Goal: Task Accomplishment & Management: Manage account settings

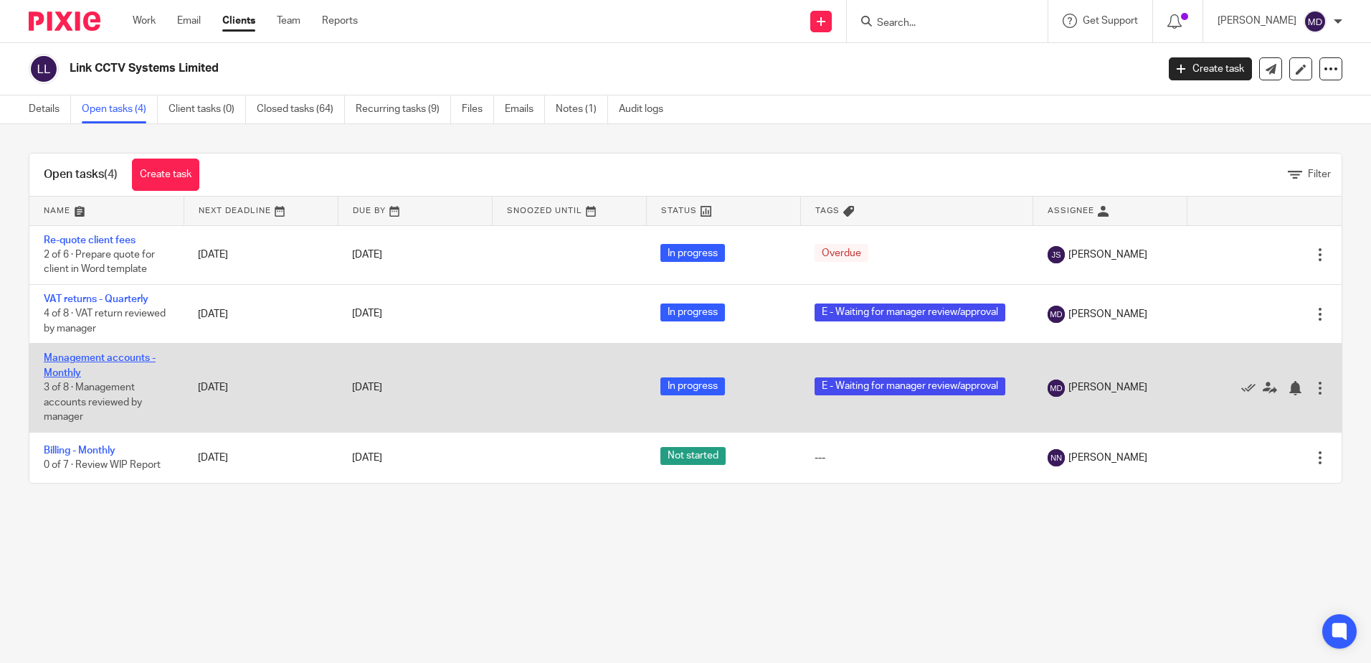
click at [69, 363] on link "Management accounts - Monthly" at bounding box center [100, 365] width 112 height 24
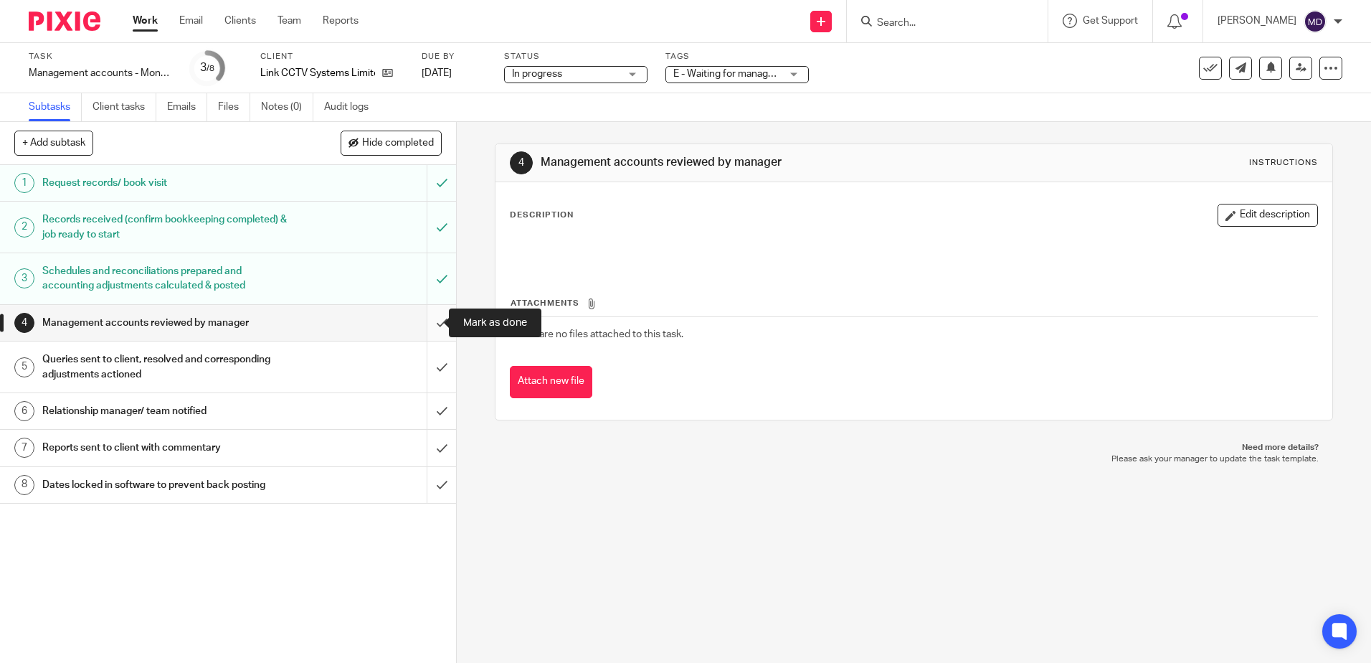
click at [428, 325] on input "submit" at bounding box center [228, 323] width 456 height 36
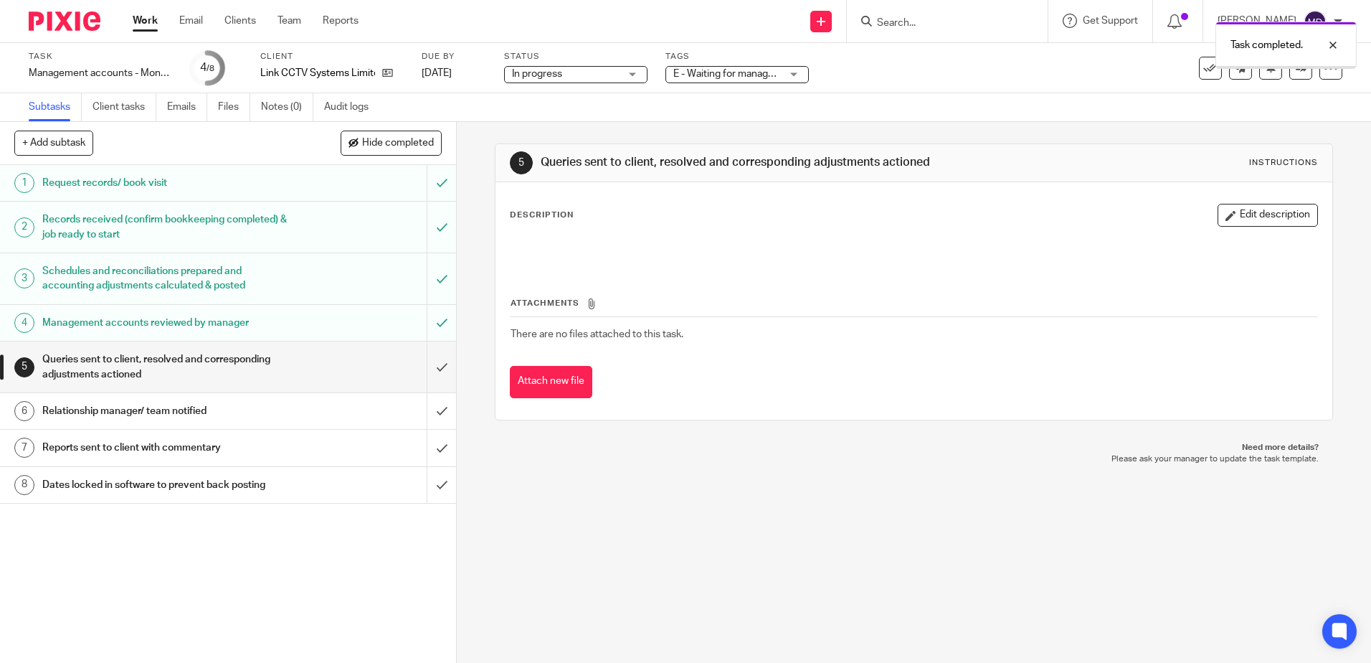
click at [798, 78] on div "E - Waiting for manager review/approval" at bounding box center [737, 74] width 143 height 17
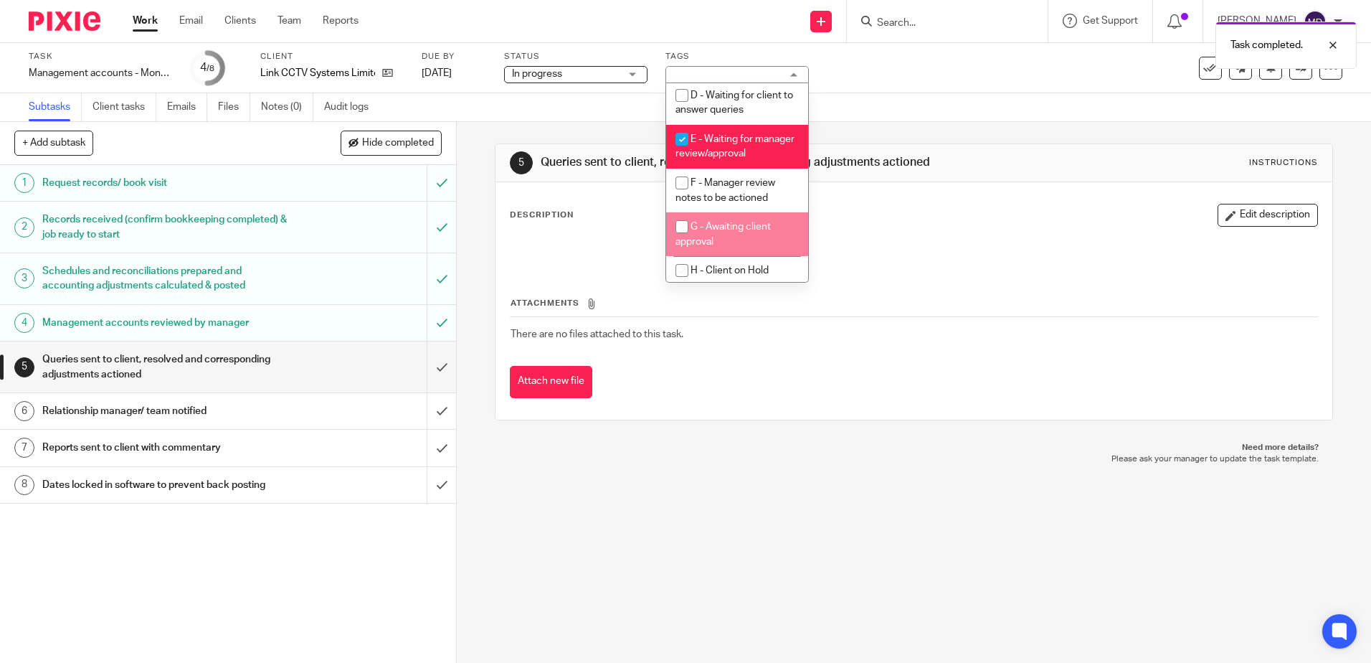
scroll to position [143, 0]
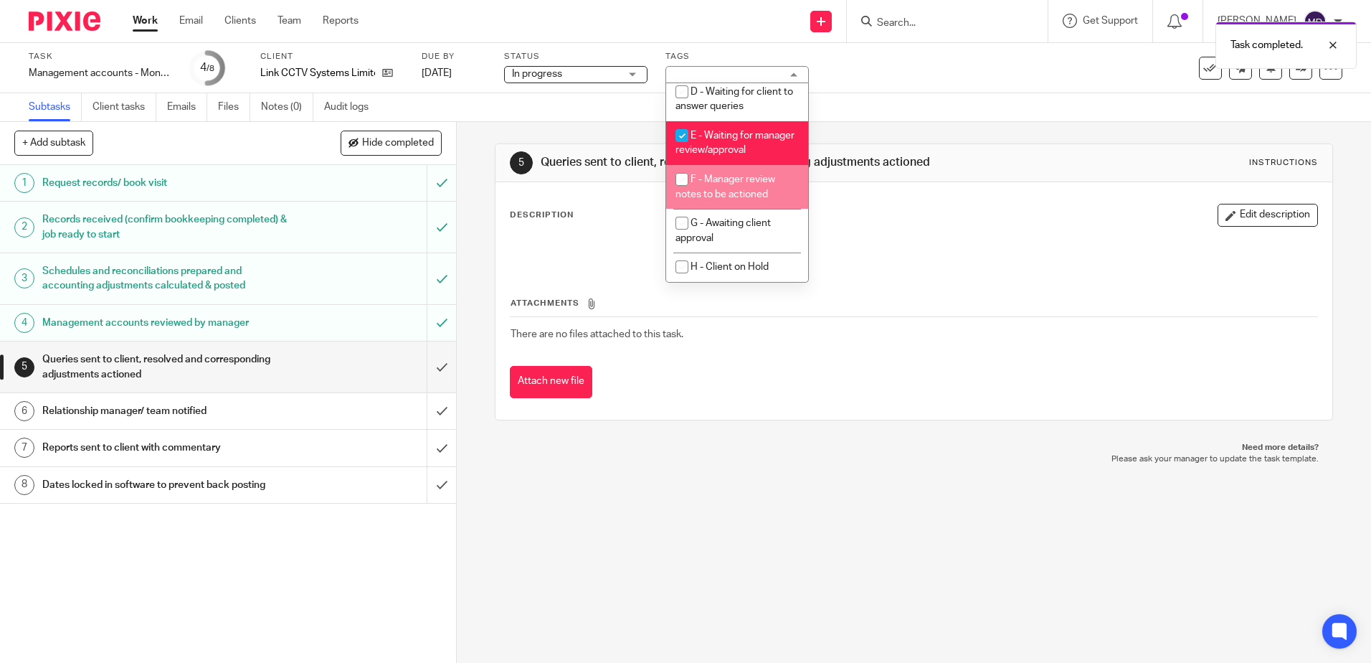
click at [737, 199] on span "F - Manager review notes to be actioned" at bounding box center [726, 186] width 100 height 25
checkbox input "true"
click at [744, 146] on li "E - Waiting for manager review/approval" at bounding box center [737, 143] width 142 height 44
checkbox input "false"
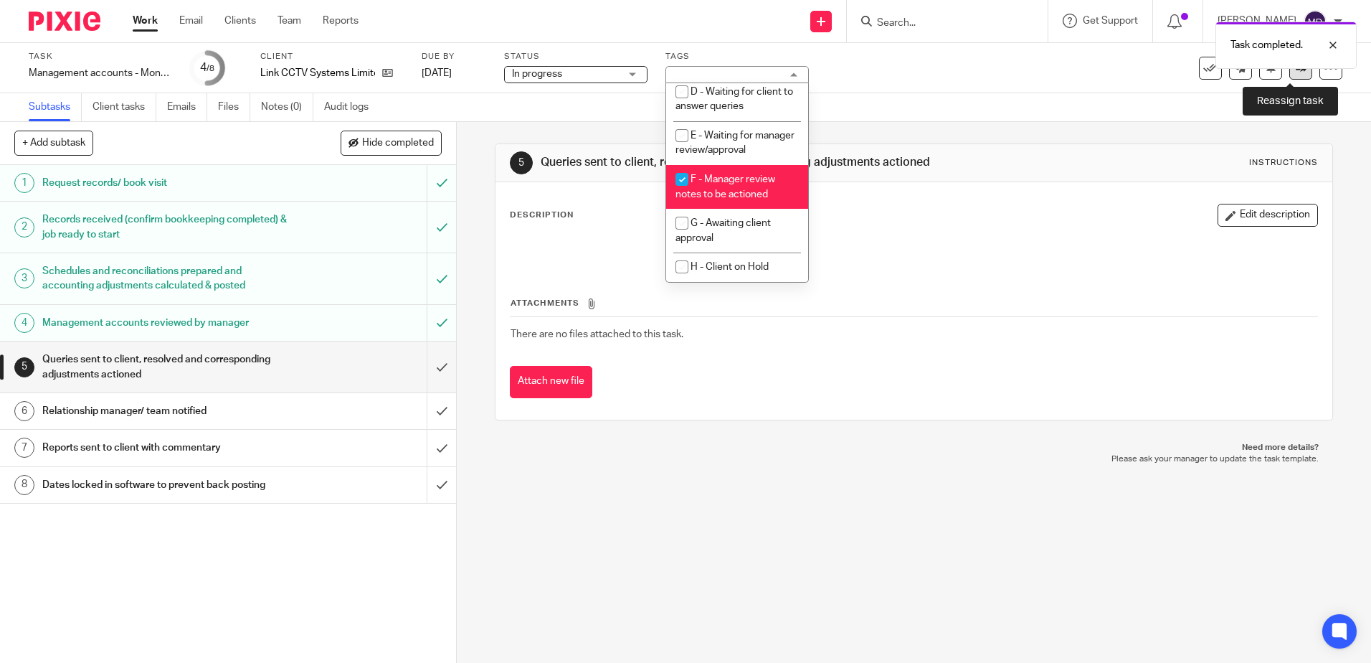
click at [1296, 70] on icon at bounding box center [1301, 67] width 11 height 11
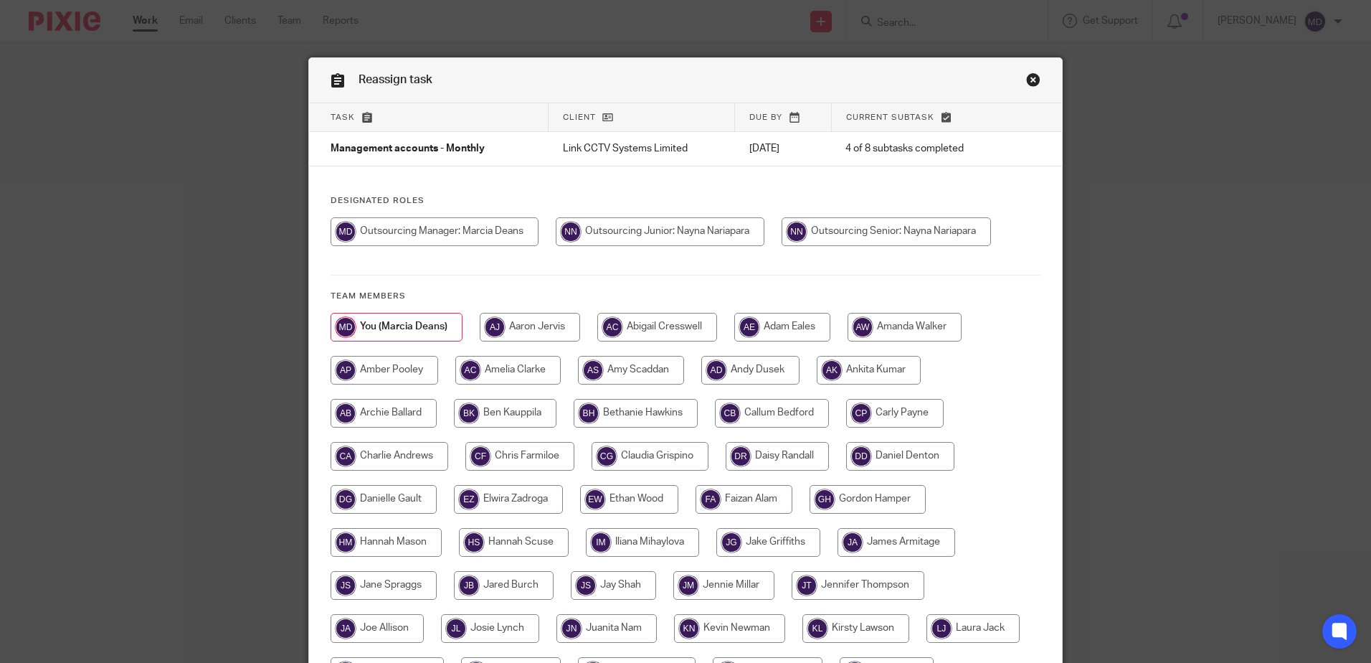
click at [882, 218] on input "radio" at bounding box center [886, 231] width 209 height 29
radio input "true"
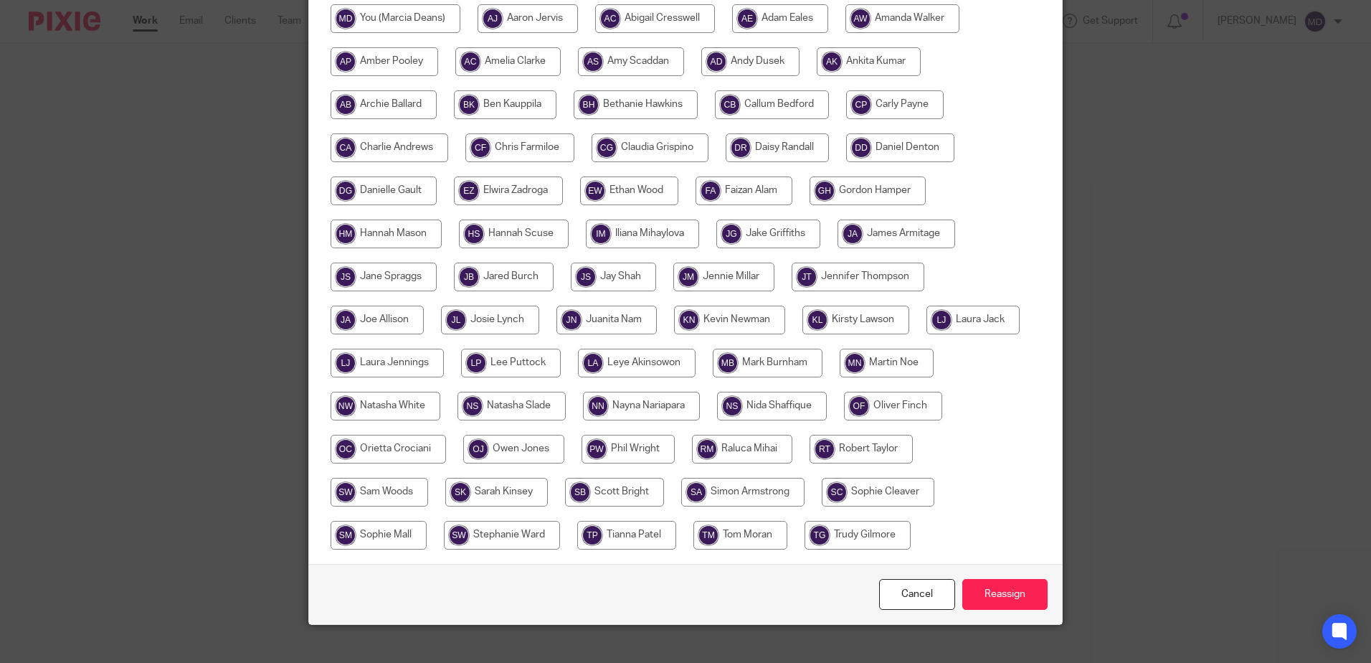
scroll to position [328, 0]
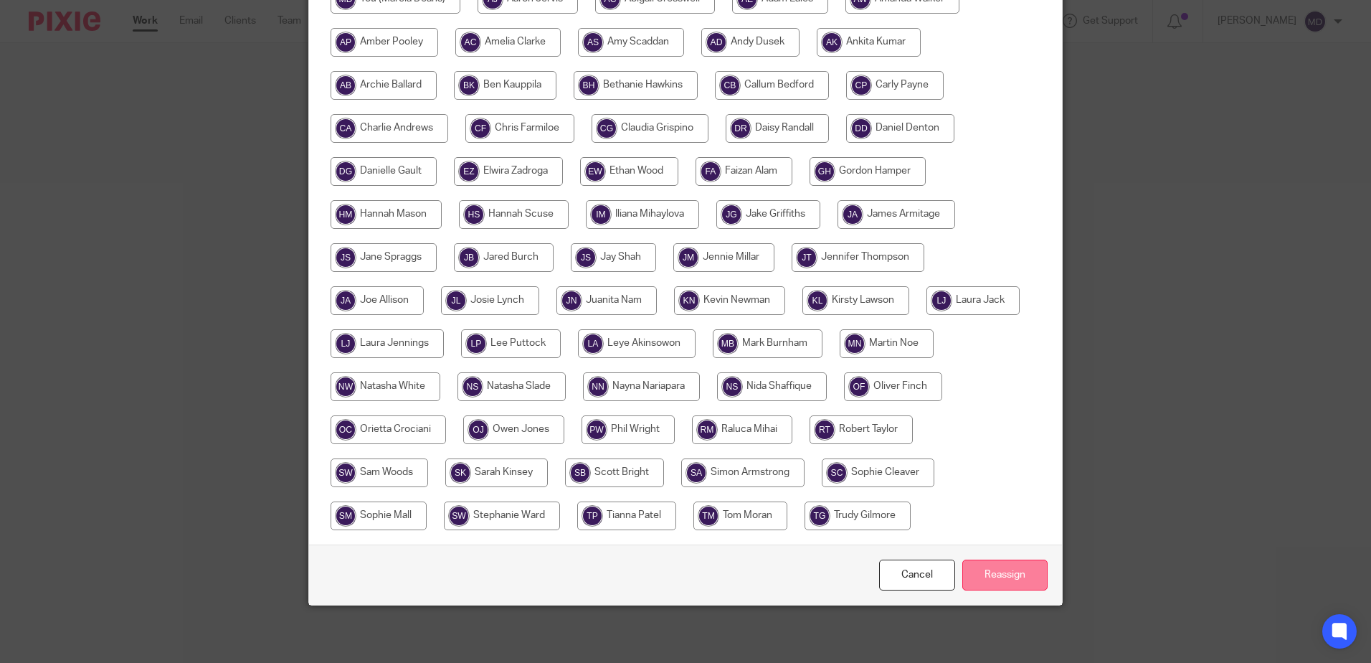
click at [1017, 577] on input "Reassign" at bounding box center [1005, 574] width 85 height 31
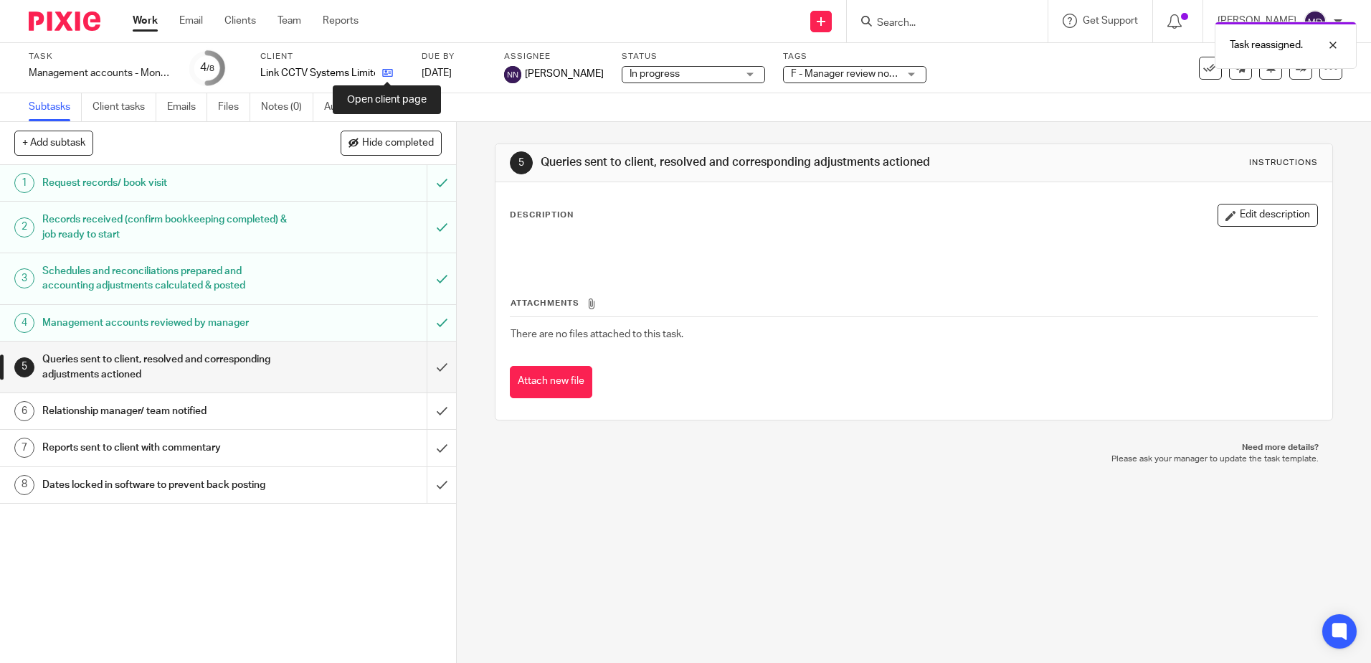
click at [390, 72] on icon at bounding box center [387, 72] width 11 height 11
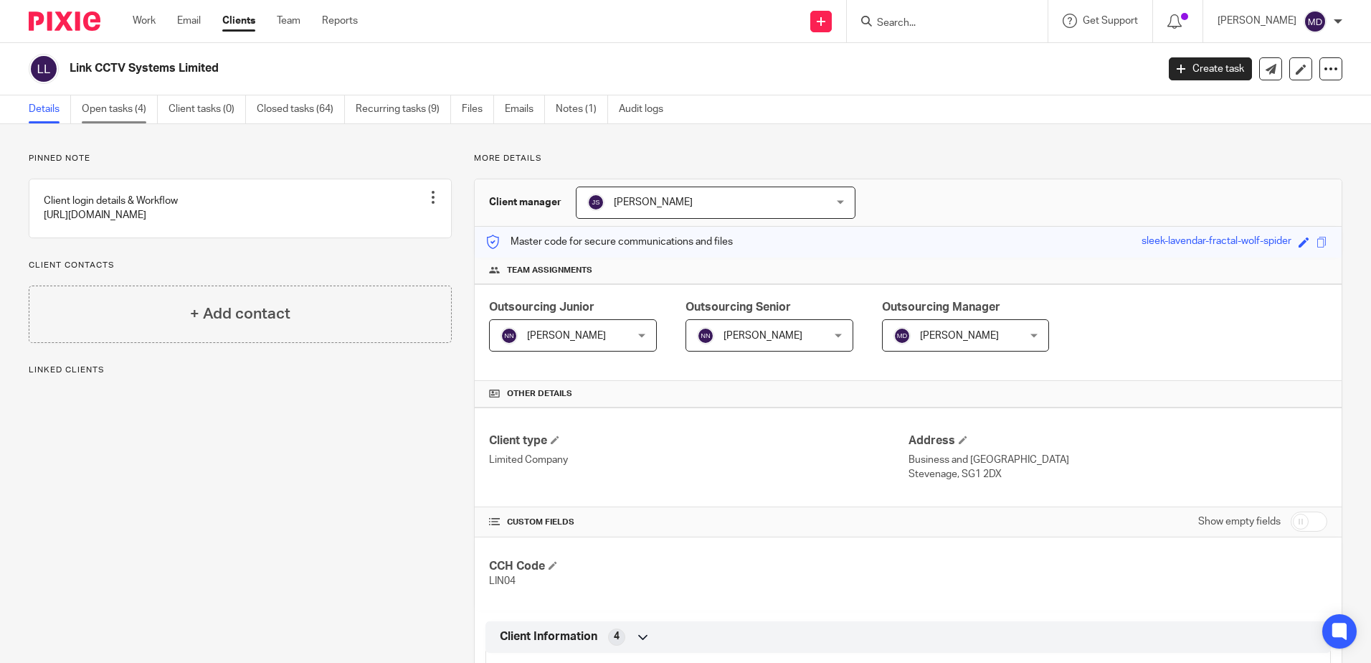
click at [137, 116] on link "Open tasks (4)" at bounding box center [120, 109] width 76 height 28
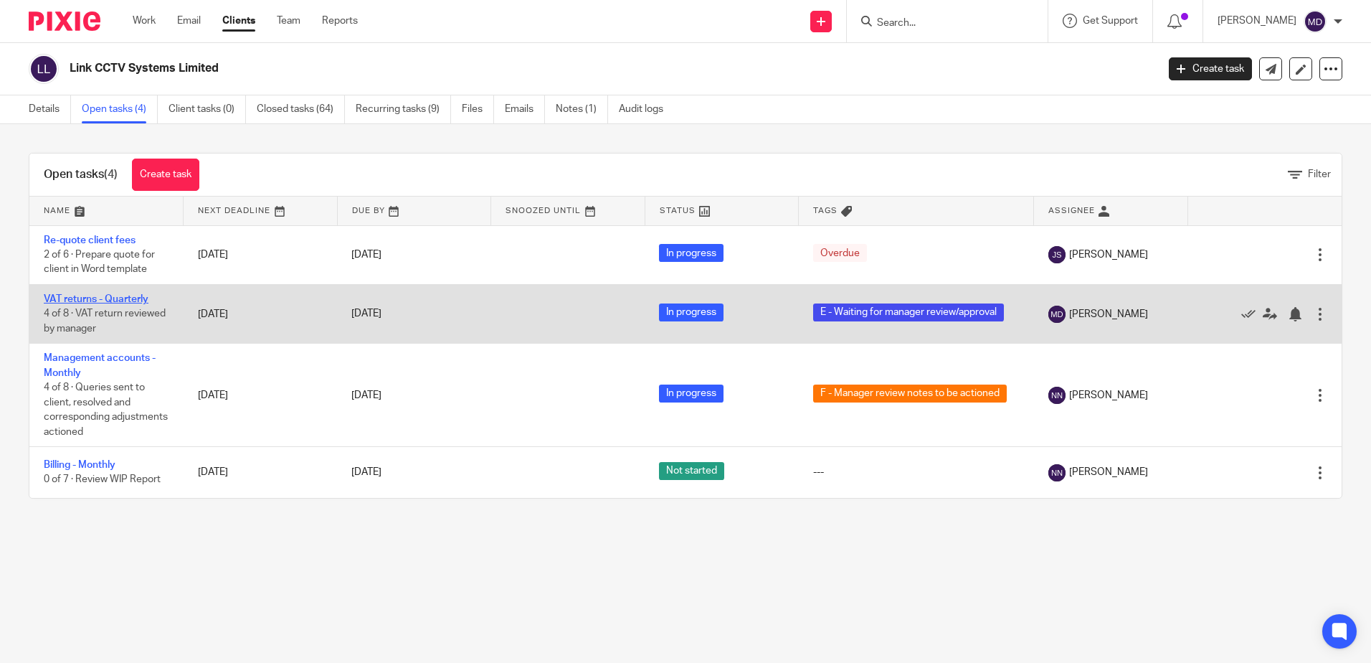
click at [115, 296] on link "VAT returns - Quarterly" at bounding box center [96, 299] width 105 height 10
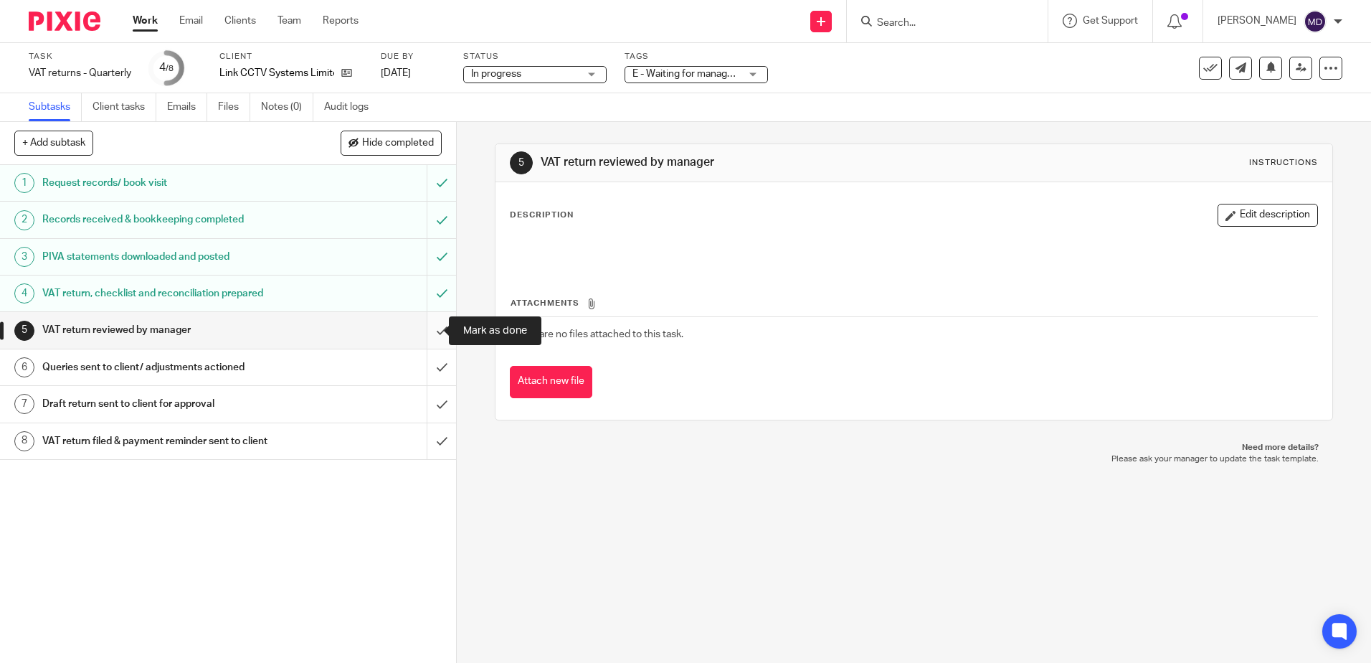
click at [425, 326] on input "submit" at bounding box center [228, 330] width 456 height 36
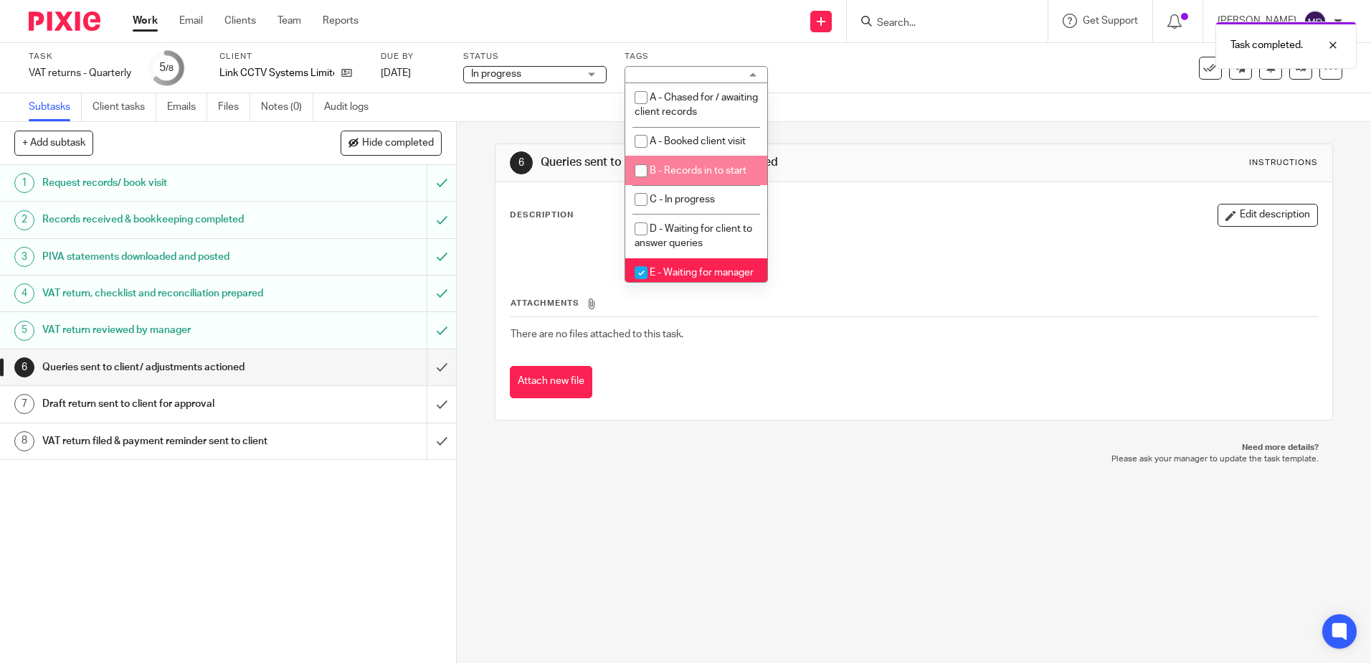
scroll to position [72, 0]
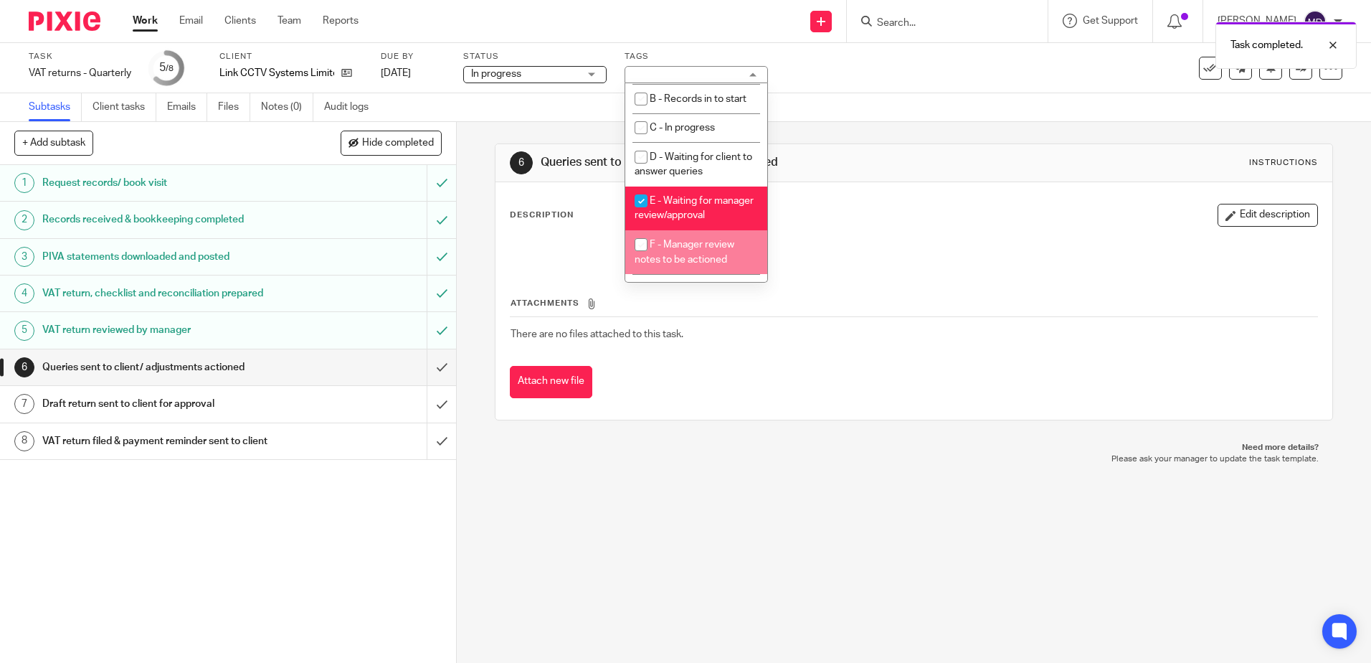
click at [708, 258] on span "F - Manager review notes to be actioned" at bounding box center [685, 252] width 100 height 25
checkbox input "true"
click at [712, 219] on li "E - Waiting for manager review/approval" at bounding box center [696, 208] width 142 height 44
checkbox input "false"
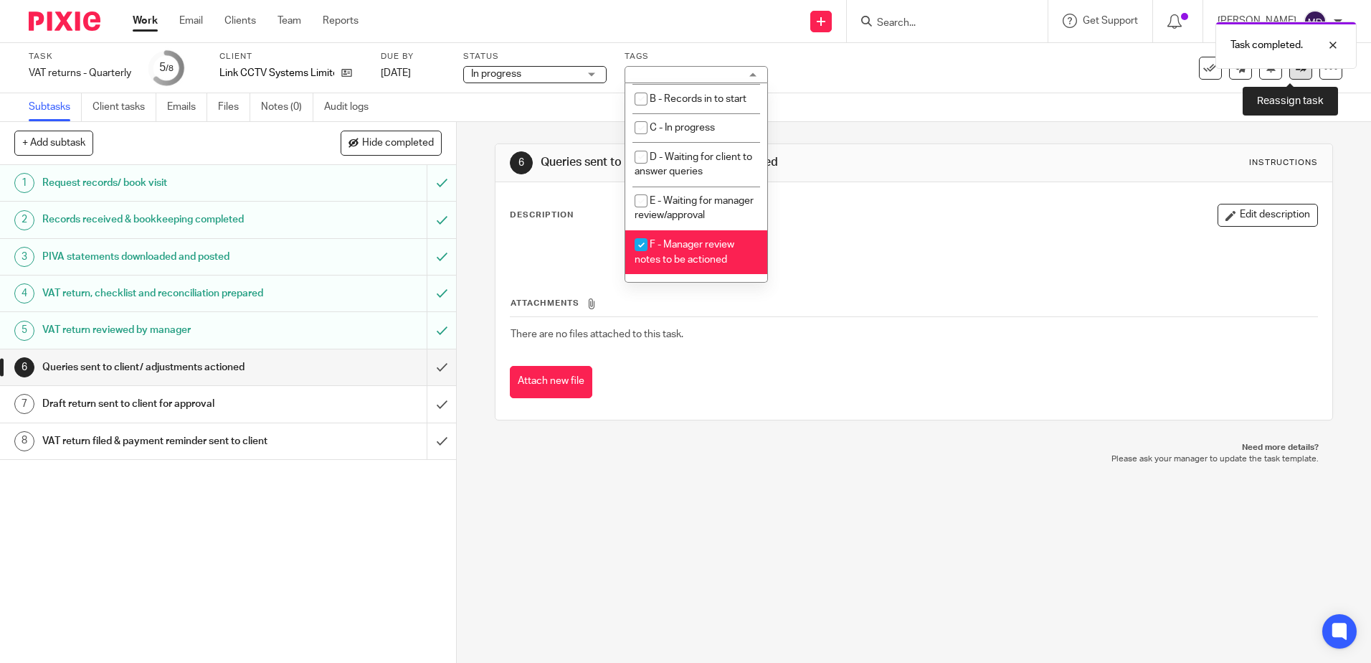
click at [1296, 72] on icon at bounding box center [1301, 67] width 11 height 11
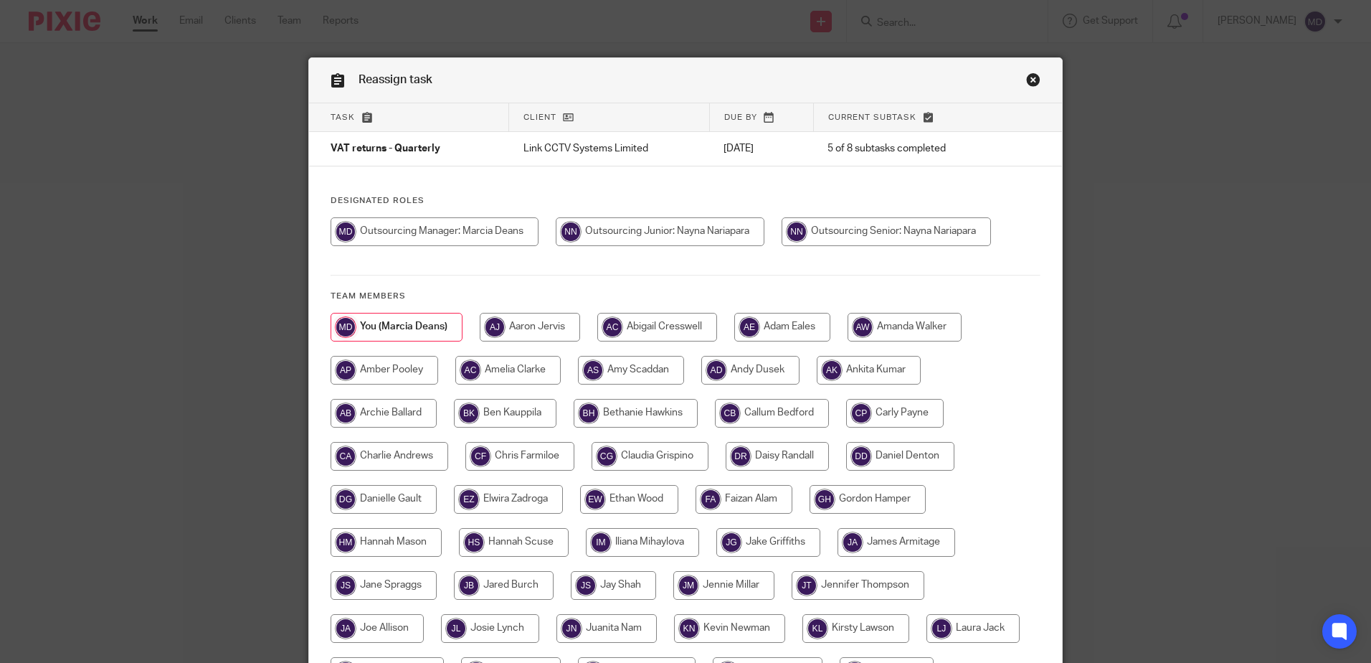
click at [874, 235] on input "radio" at bounding box center [886, 231] width 209 height 29
radio input "true"
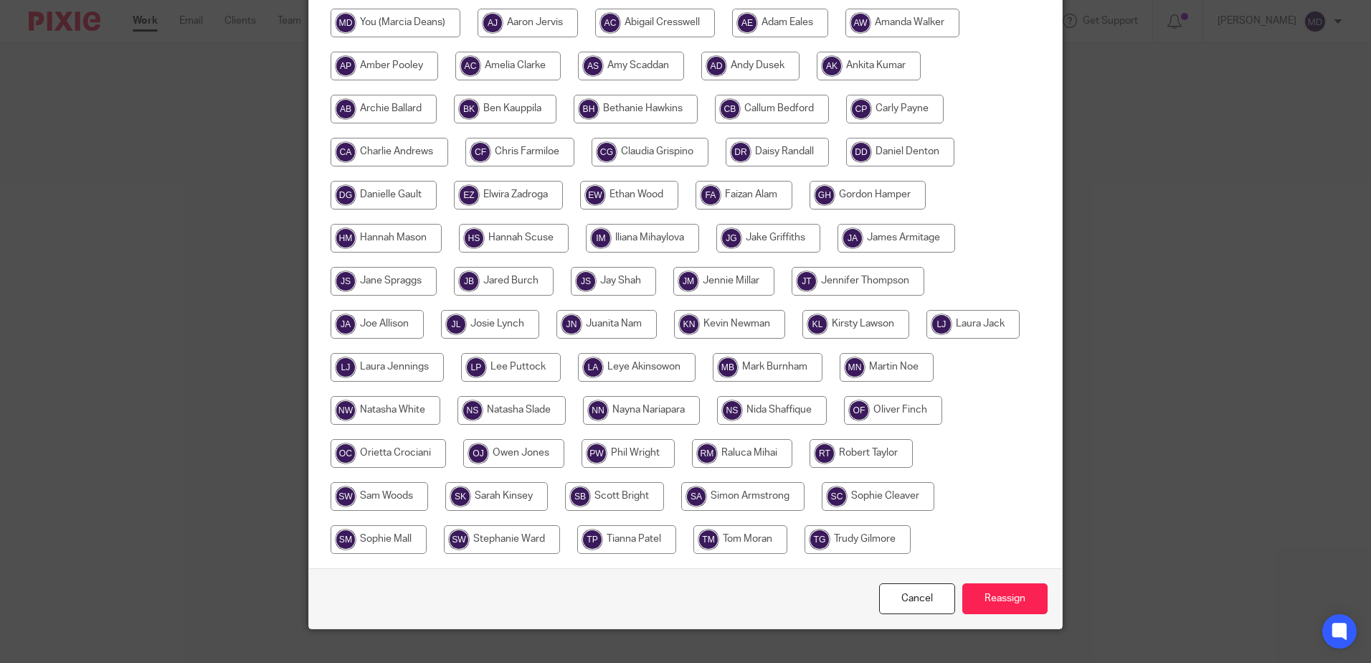
scroll to position [328, 0]
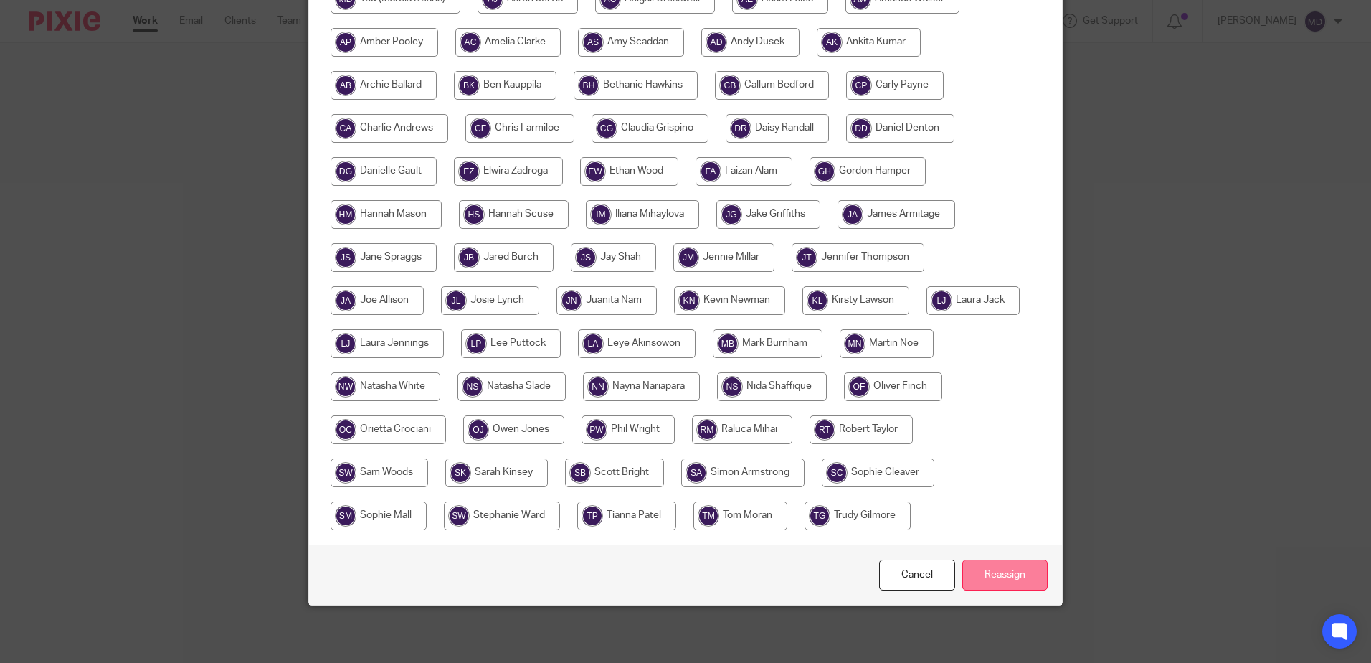
click at [992, 587] on input "Reassign" at bounding box center [1005, 574] width 85 height 31
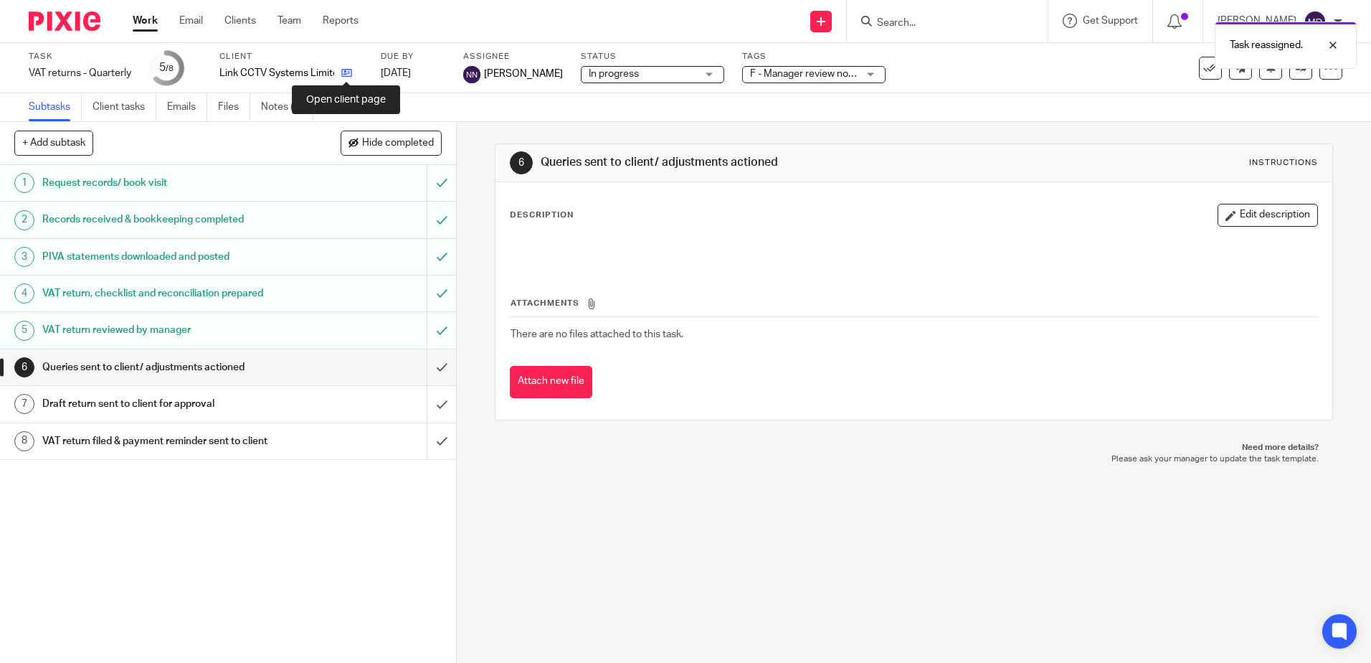
click at [345, 75] on icon at bounding box center [346, 72] width 11 height 11
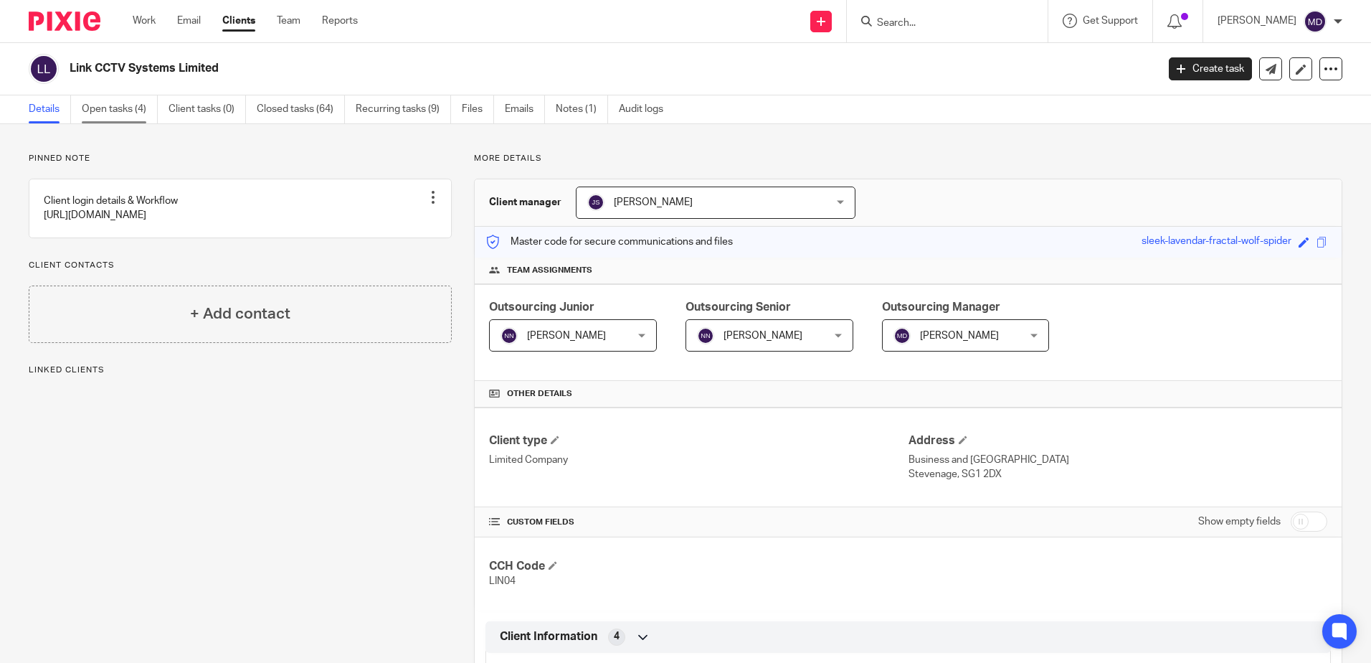
click at [122, 106] on link "Open tasks (4)" at bounding box center [120, 109] width 76 height 28
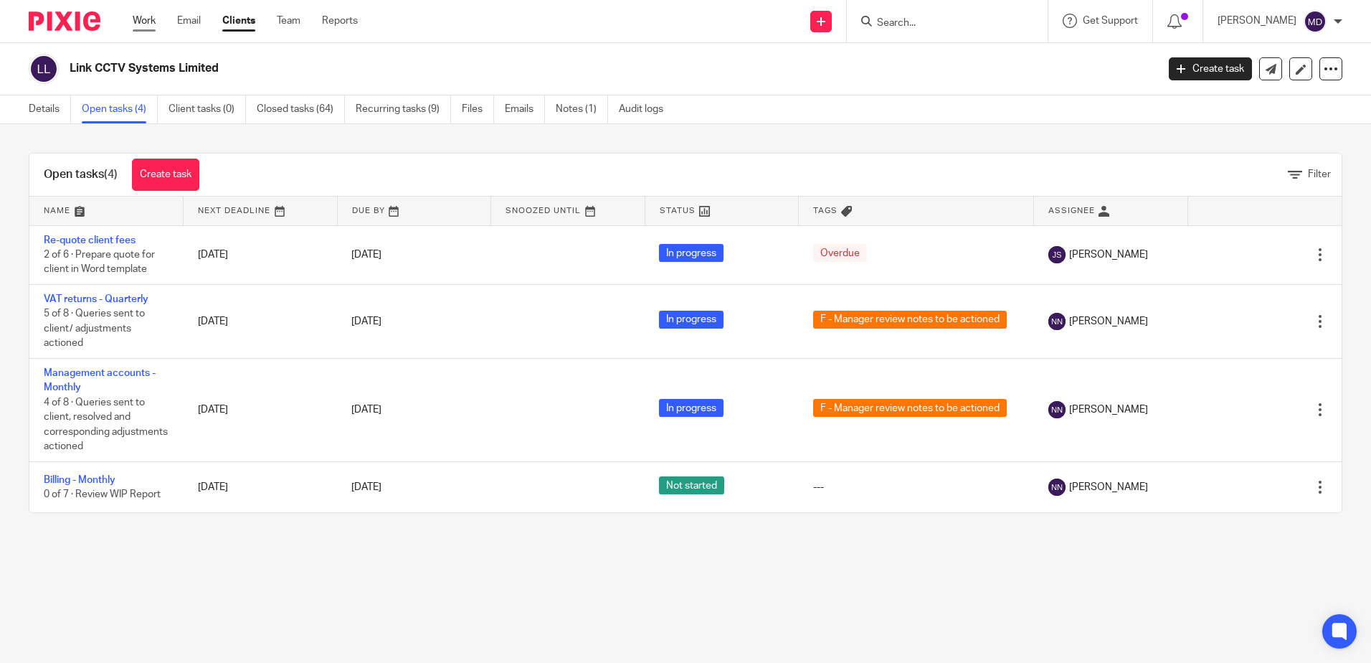
click at [151, 21] on link "Work" at bounding box center [144, 21] width 23 height 14
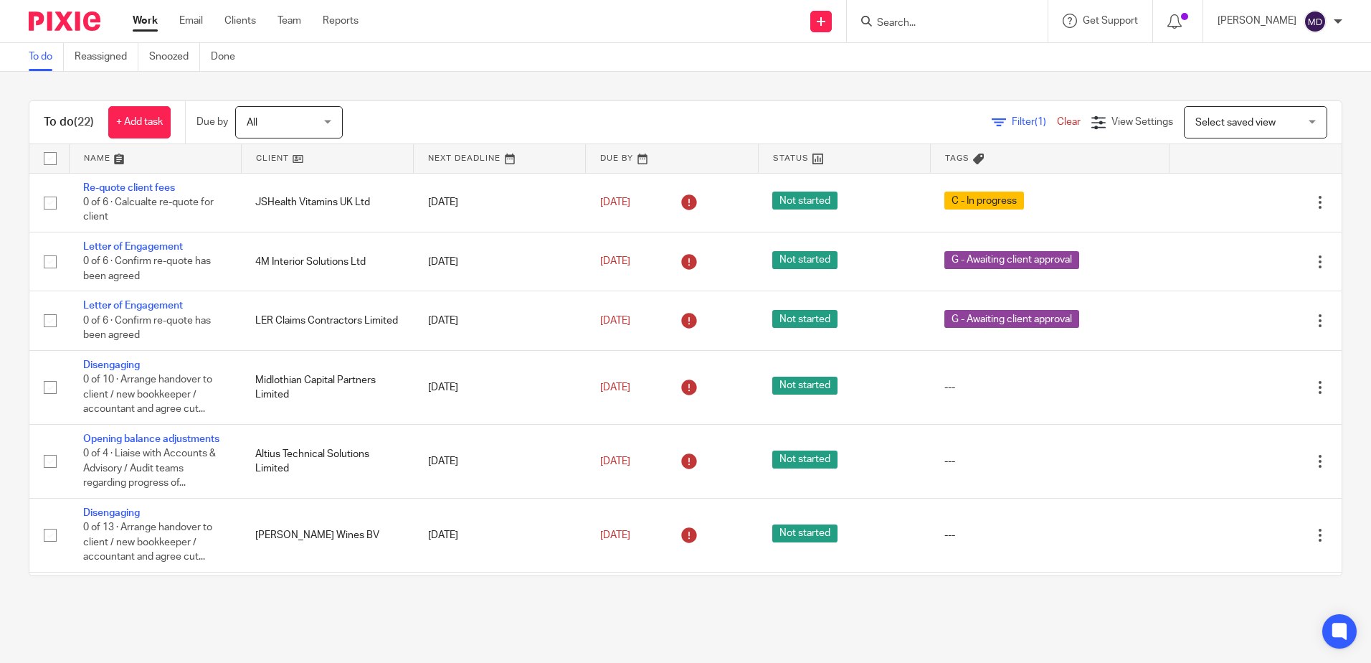
click at [97, 155] on link at bounding box center [155, 158] width 171 height 29
